Goal: Find contact information: Find contact information

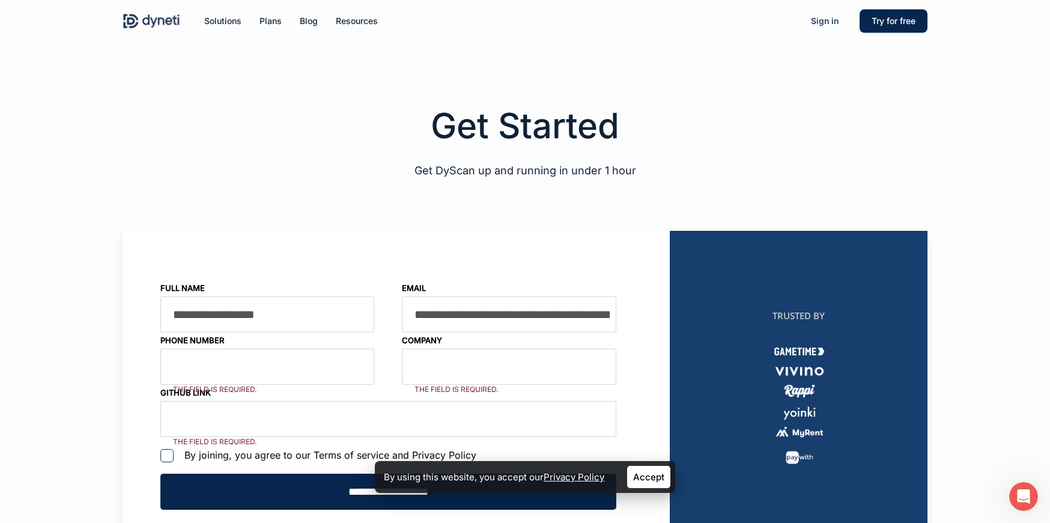
click at [165, 20] on img at bounding box center [152, 21] width 58 height 18
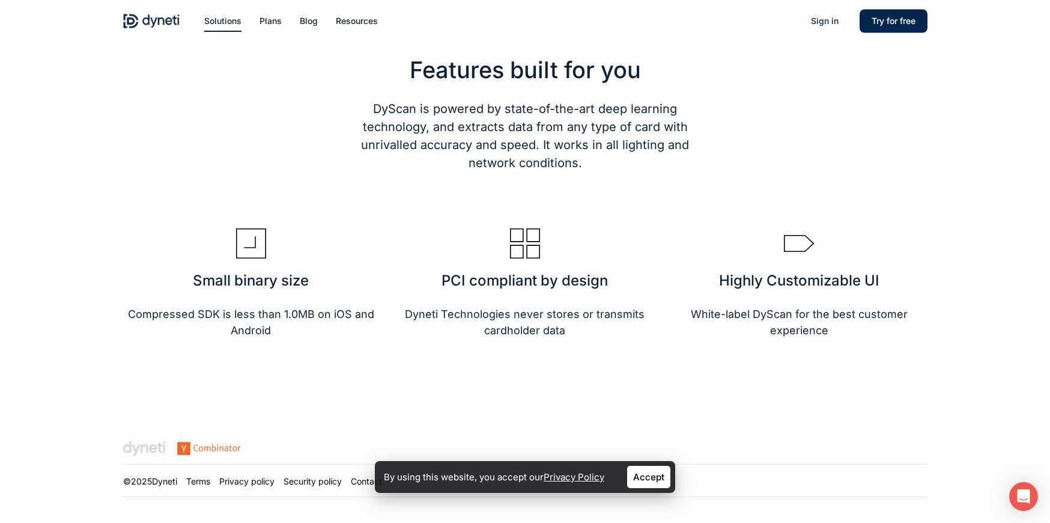
scroll to position [1988, 0]
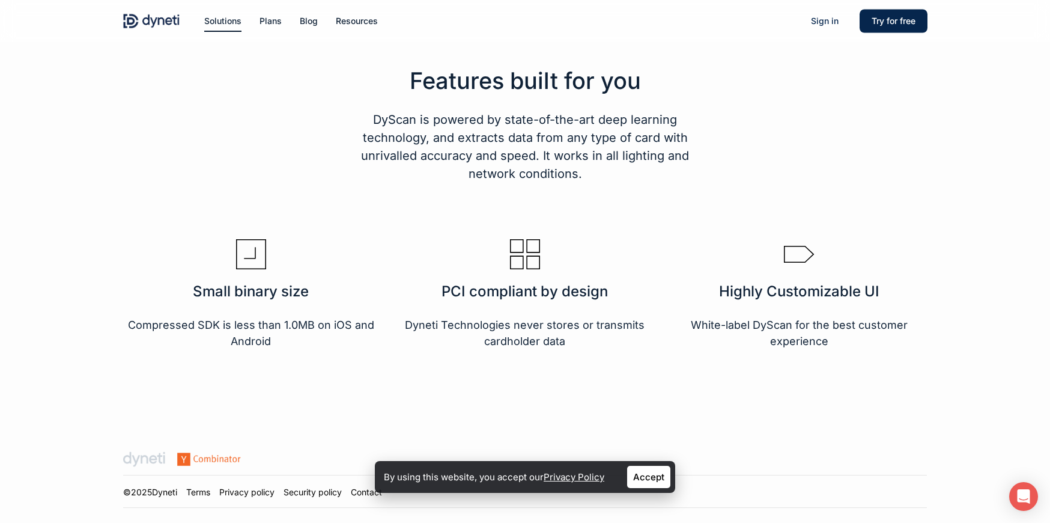
click at [370, 495] on link "Contact" at bounding box center [366, 492] width 31 height 10
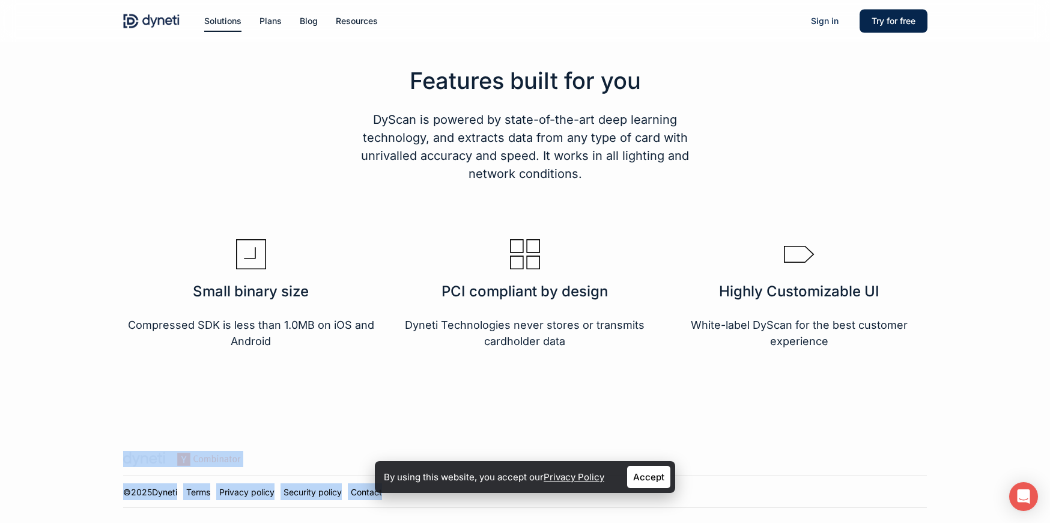
drag, startPoint x: 428, startPoint y: 466, endPoint x: 641, endPoint y: 439, distance: 214.3
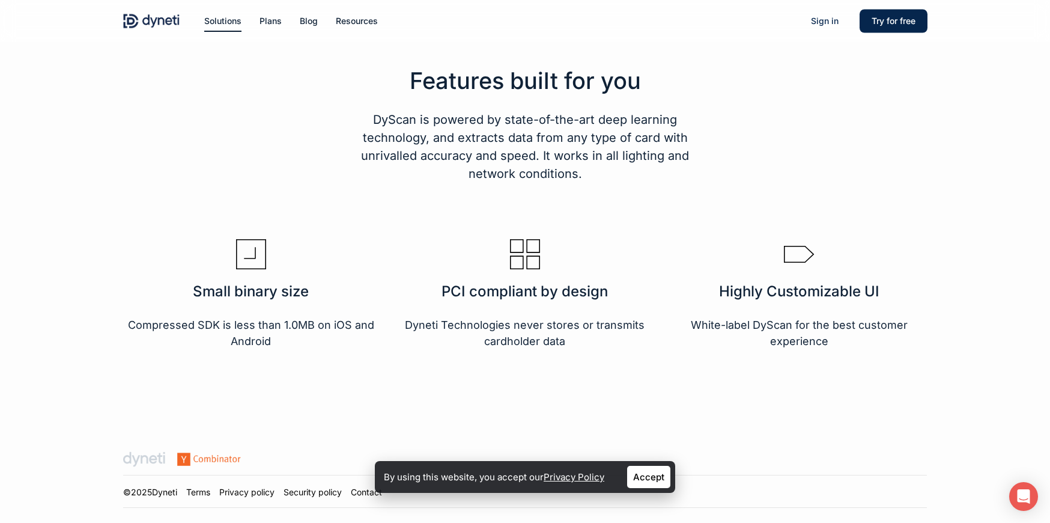
click at [318, 422] on div at bounding box center [526, 204] width 1044 height 446
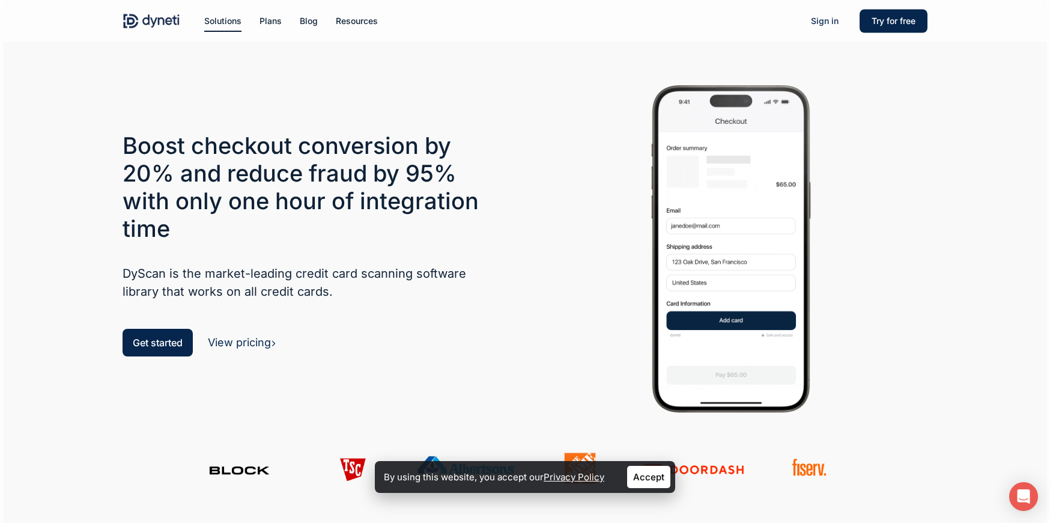
scroll to position [0, 0]
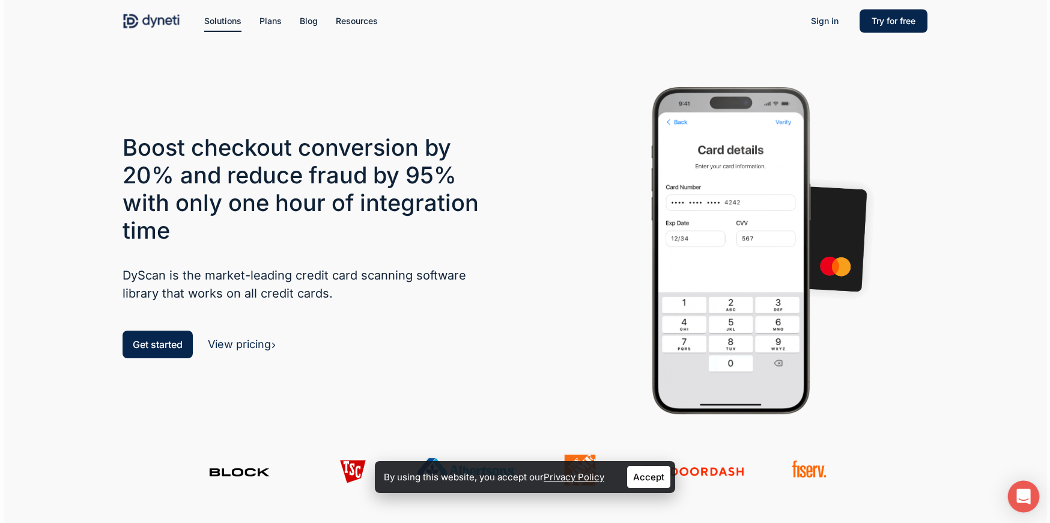
click at [1022, 499] on icon "Open Intercom Messenger" at bounding box center [1024, 496] width 16 height 16
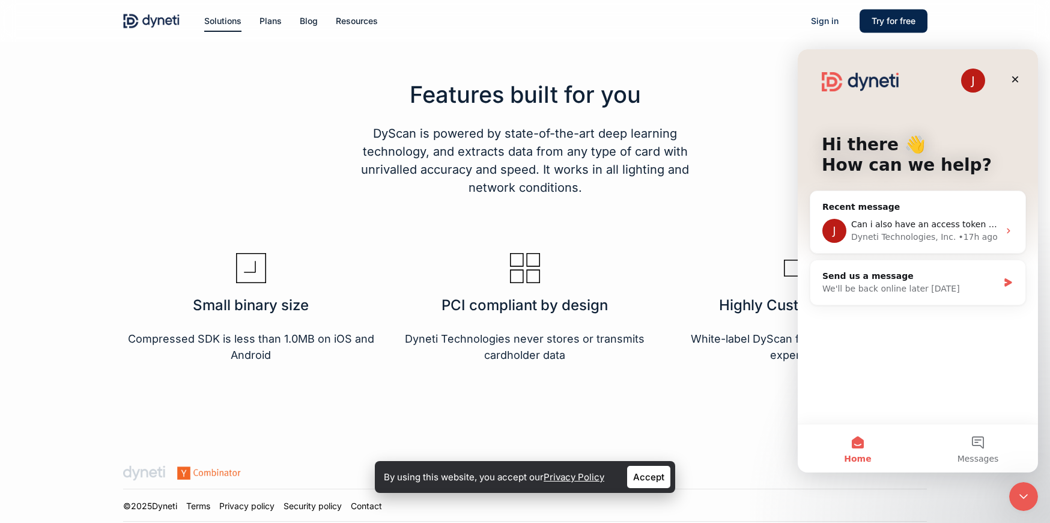
scroll to position [1974, 0]
click at [372, 510] on link "Contact" at bounding box center [366, 506] width 31 height 10
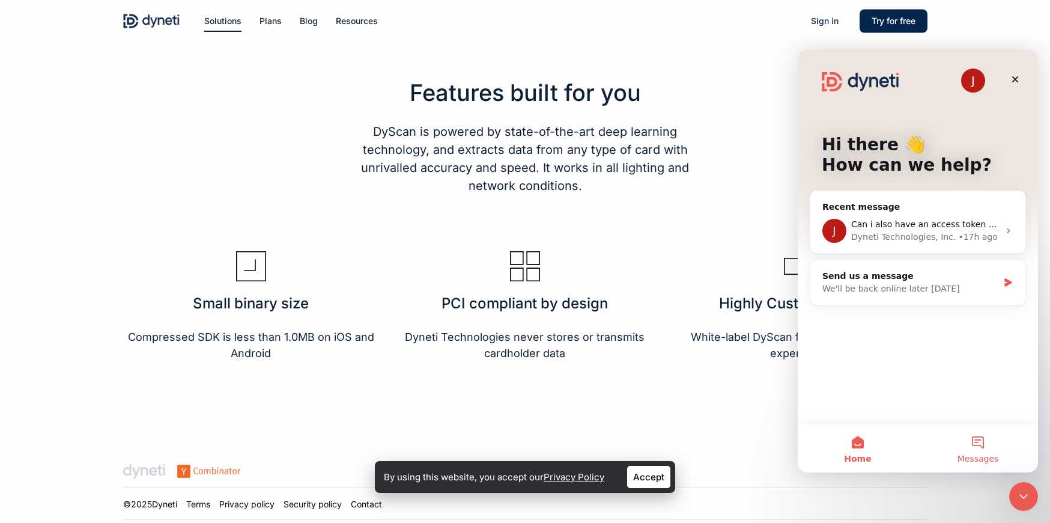
click at [985, 446] on button "Messages" at bounding box center [978, 448] width 120 height 48
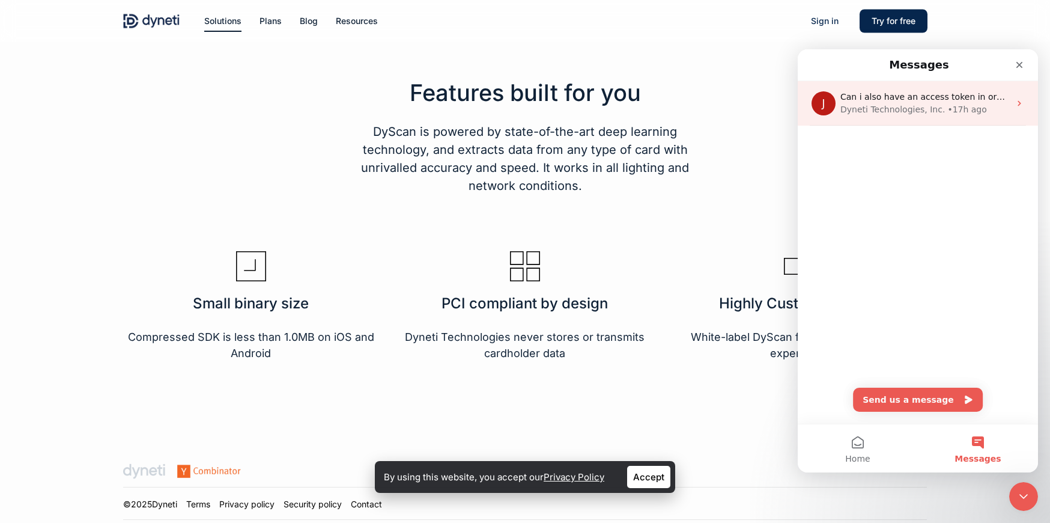
click at [1015, 103] on icon "Intercom messenger" at bounding box center [1020, 104] width 10 height 10
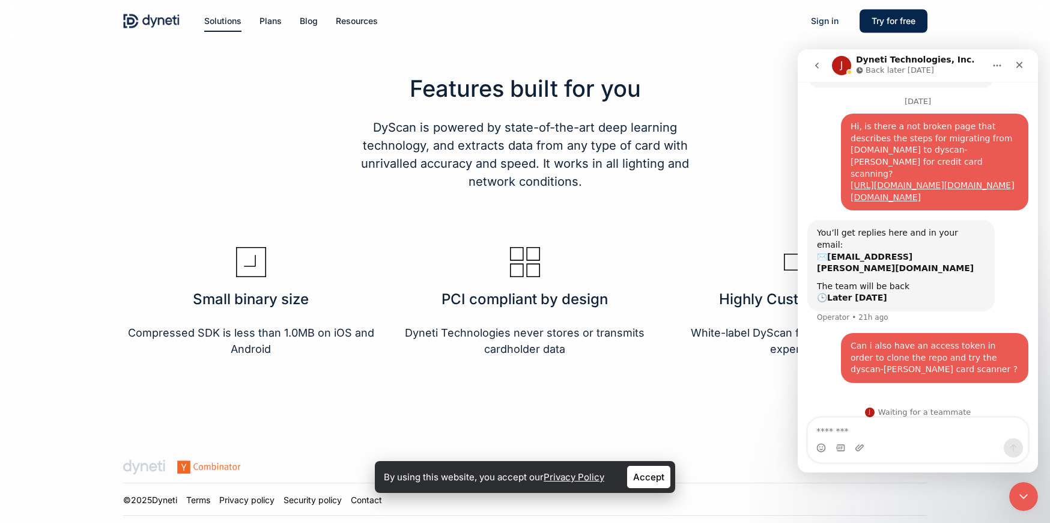
scroll to position [1983, 0]
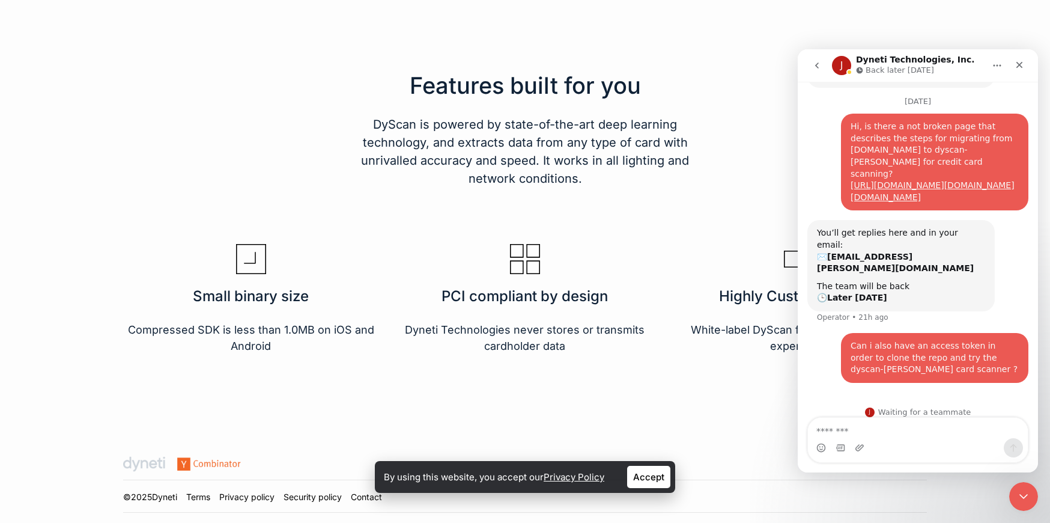
click at [376, 499] on link "Contact" at bounding box center [366, 496] width 31 height 10
click at [365, 500] on link "Contact" at bounding box center [366, 496] width 31 height 10
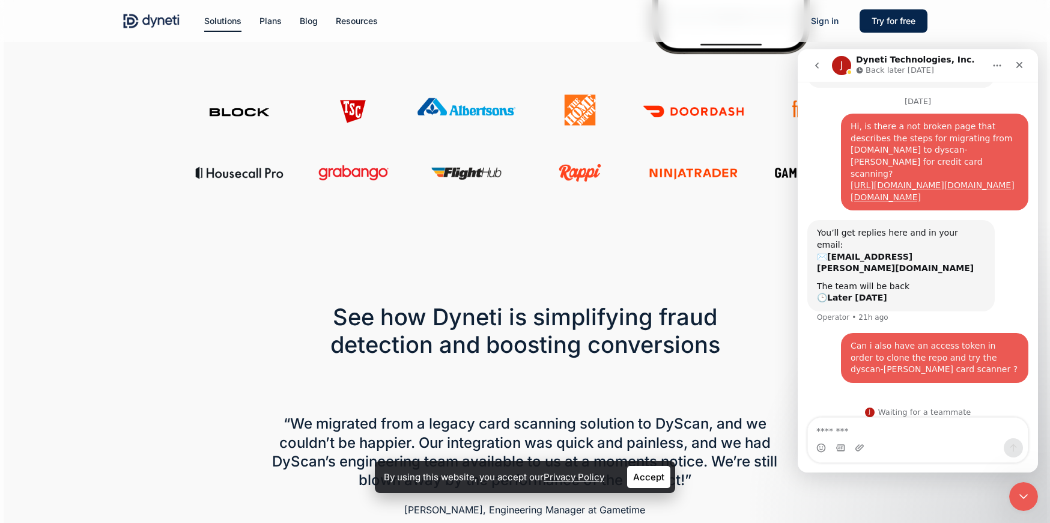
scroll to position [251, 0]
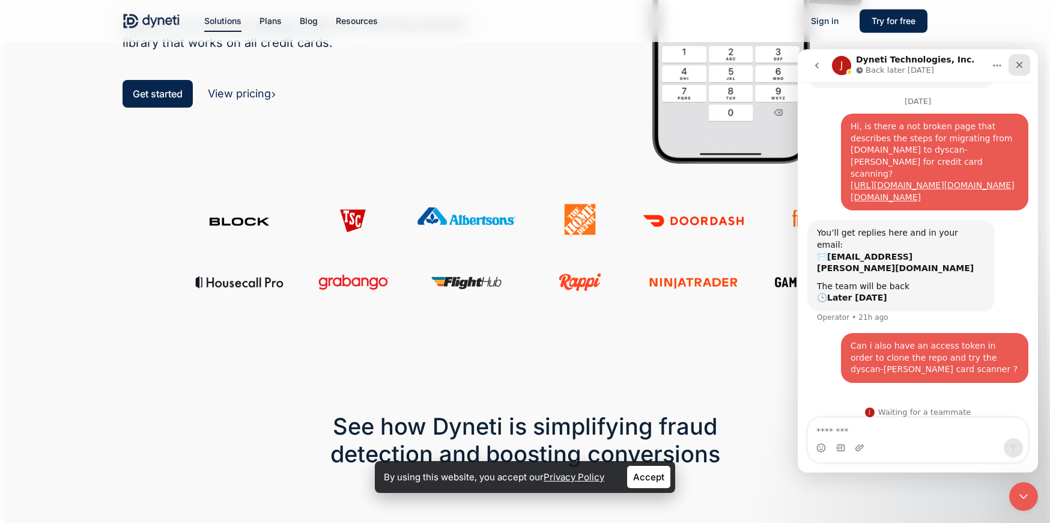
click at [1020, 64] on icon "Close" at bounding box center [1020, 65] width 10 height 10
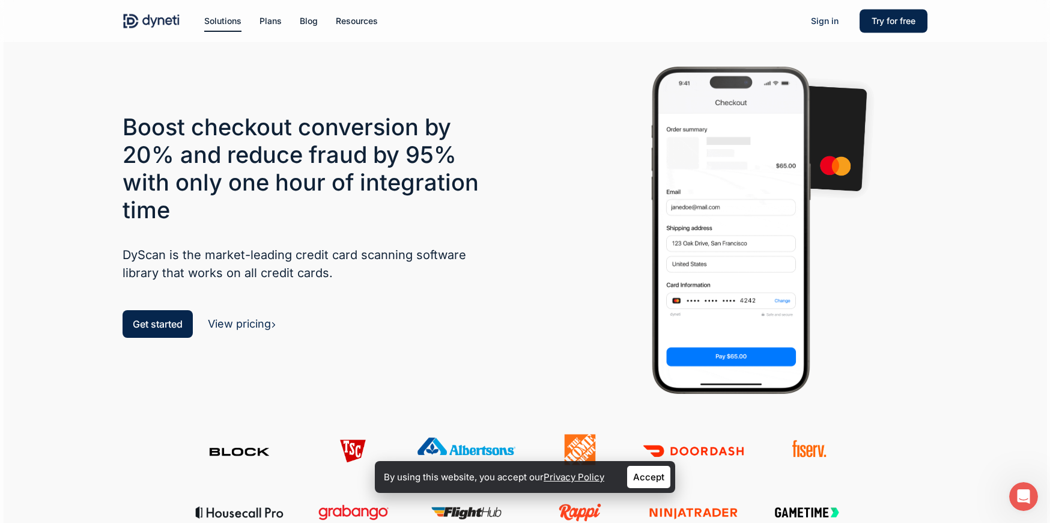
scroll to position [0, 0]
